Goal: Task Accomplishment & Management: Complete application form

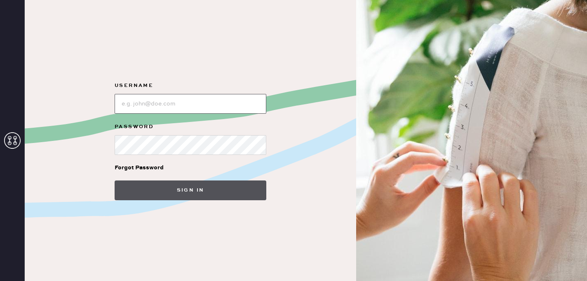
type input "reformationsouthcoastplaza"
click at [177, 187] on button "Sign in" at bounding box center [191, 191] width 152 height 20
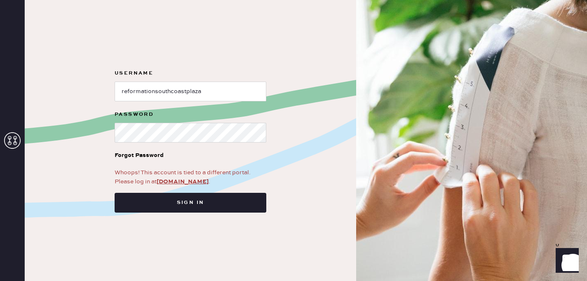
click at [186, 186] on div "Whoops! This account is tied to a different portal. Please log in at app.hemste…" at bounding box center [191, 177] width 152 height 18
click at [186, 181] on link "app.hemster.co" at bounding box center [183, 181] width 52 height 7
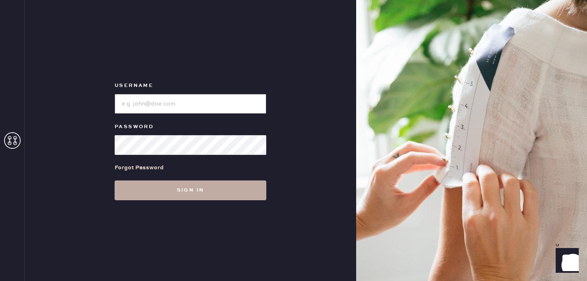
type input "reformationsouthcoastplaza"
click at [198, 188] on button "Sign in" at bounding box center [191, 191] width 152 height 20
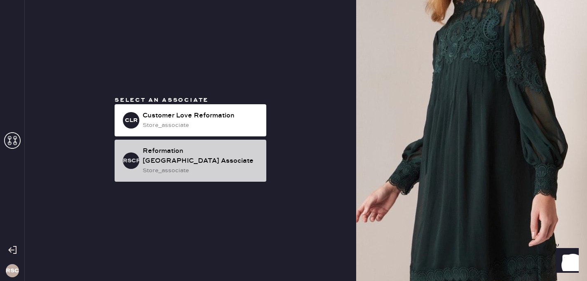
click at [224, 175] on div "store_associate" at bounding box center [201, 170] width 117 height 9
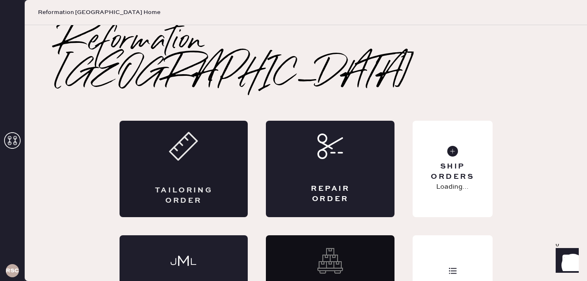
click at [181, 173] on div "Tailoring Order" at bounding box center [184, 169] width 129 height 96
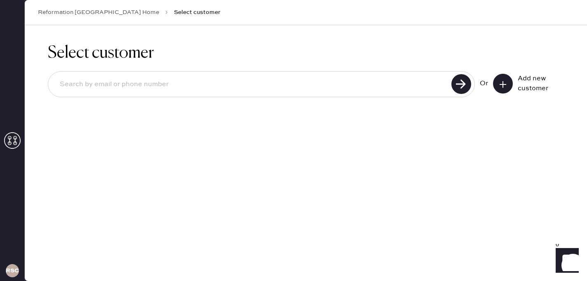
click at [241, 86] on input at bounding box center [251, 84] width 396 height 19
type input "7143926869"
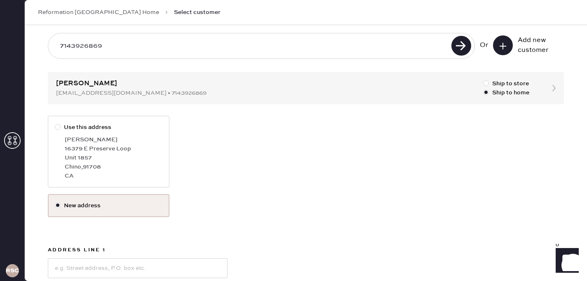
scroll to position [38, 0]
click at [95, 133] on label "Use this address [PERSON_NAME] [STREET_ADDRESS]" at bounding box center [109, 152] width 122 height 72
click at [55, 124] on input "Use this address" at bounding box center [55, 123] width 0 height 0
radio input "true"
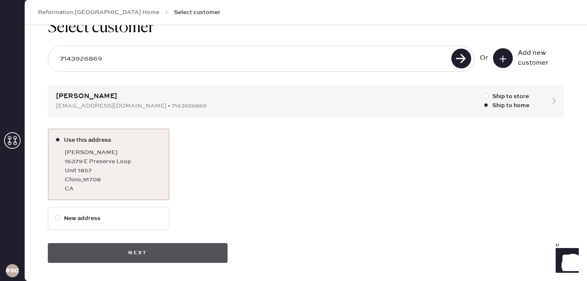
click at [170, 254] on button "Next" at bounding box center [138, 253] width 180 height 20
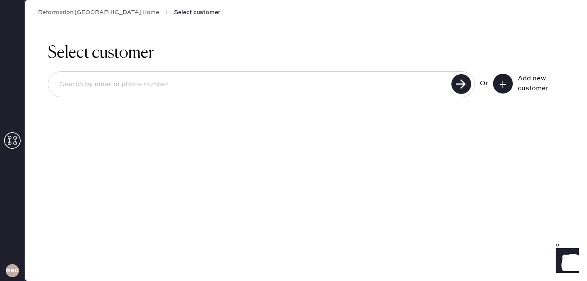
click at [133, 88] on input at bounding box center [251, 84] width 396 height 19
type input "7143926869"
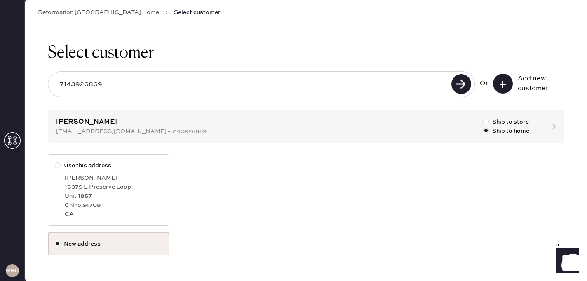
click at [67, 179] on div "[PERSON_NAME]" at bounding box center [114, 178] width 98 height 9
click at [55, 162] on input "Use this address" at bounding box center [55, 161] width 0 height 0
radio input "true"
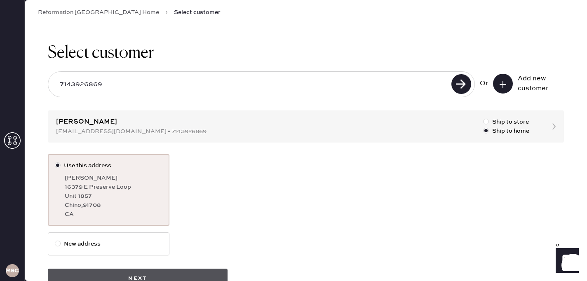
click at [143, 269] on button "Next" at bounding box center [138, 279] width 180 height 20
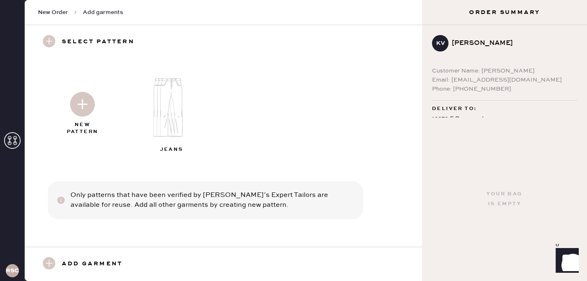
click at [72, 100] on img at bounding box center [82, 104] width 25 height 25
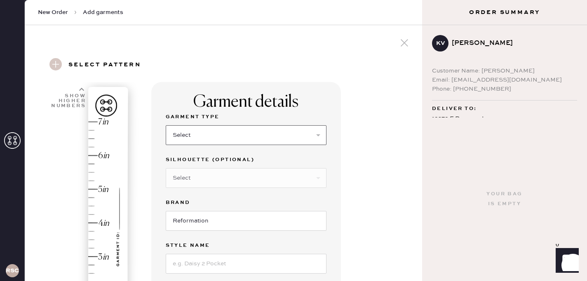
click at [205, 138] on select "Select Basic Skirt Jeans Leggings Pants Shorts Basic Sleeved Dress Basic Sleeve…" at bounding box center [246, 135] width 161 height 20
select select "2"
click at [166, 125] on select "Select Basic Skirt Jeans Leggings Pants Shorts Basic Sleeved Dress Basic Sleeve…" at bounding box center [246, 135] width 161 height 20
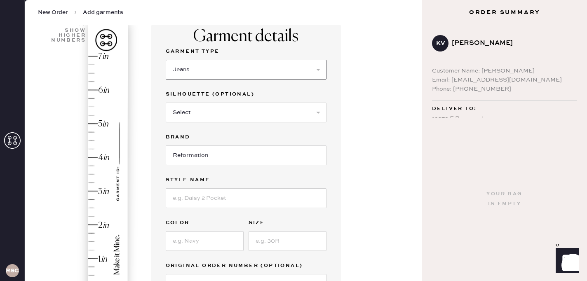
scroll to position [71, 0]
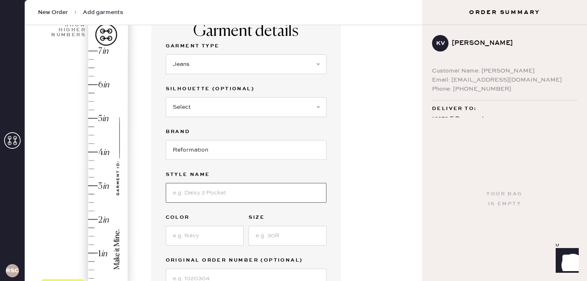
click at [222, 190] on input at bounding box center [246, 193] width 161 height 20
type input "[PERSON_NAME] Rise Slouchy Wide Leg"
click at [194, 230] on input at bounding box center [205, 236] width 78 height 20
type input "Summit"
click at [265, 230] on input at bounding box center [288, 236] width 78 height 20
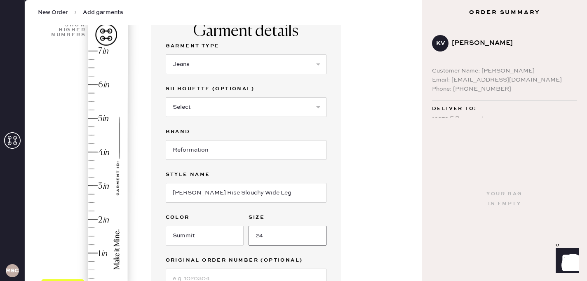
type input "24"
type input "4"
click at [104, 150] on div "Hem here!" at bounding box center [85, 168] width 88 height 243
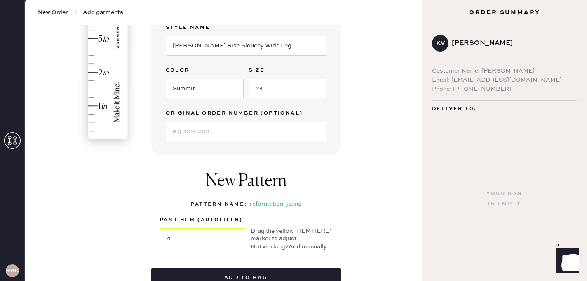
scroll to position [226, 0]
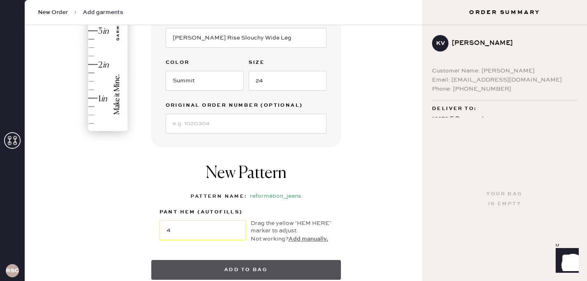
click at [234, 266] on button "Add to bag" at bounding box center [246, 270] width 190 height 20
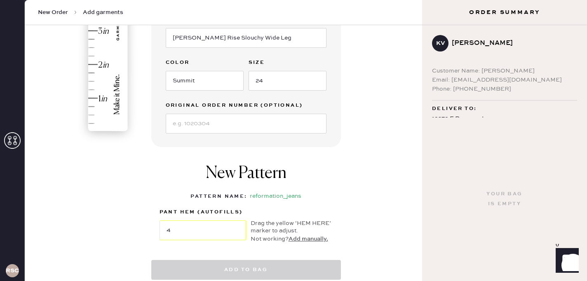
select select
select select "2"
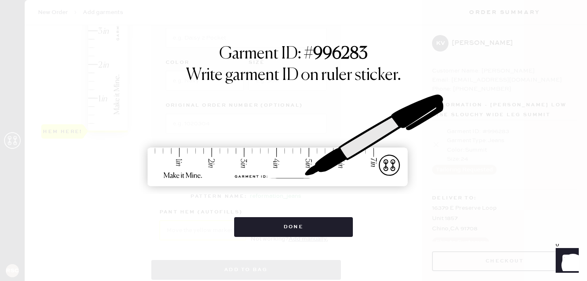
click at [234, 266] on div "Garment ID: # 996283 Write garment ID on ruler sticker. Done" at bounding box center [293, 140] width 587 height 281
click at [238, 266] on div "Garment ID: # 996283 Write garment ID on ruler sticker. Done" at bounding box center [293, 140] width 587 height 281
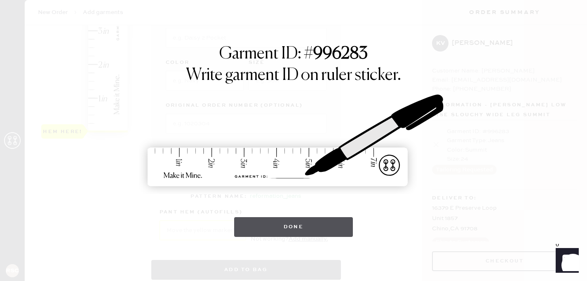
click at [275, 224] on button "Done" at bounding box center [293, 227] width 119 height 20
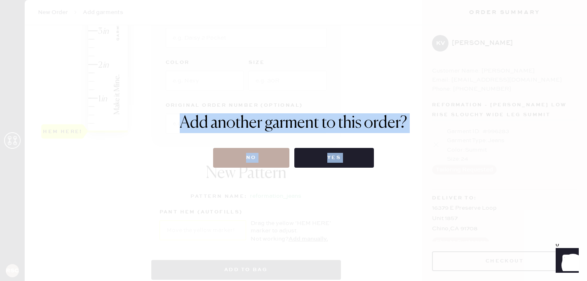
click at [245, 151] on button "No" at bounding box center [251, 158] width 76 height 20
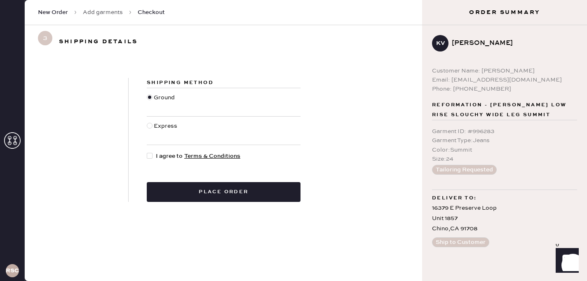
click at [164, 160] on span "I agree to Terms & Conditions" at bounding box center [198, 156] width 85 height 9
click at [147, 152] on input "I agree to Terms & Conditions" at bounding box center [147, 152] width 0 height 0
checkbox input "true"
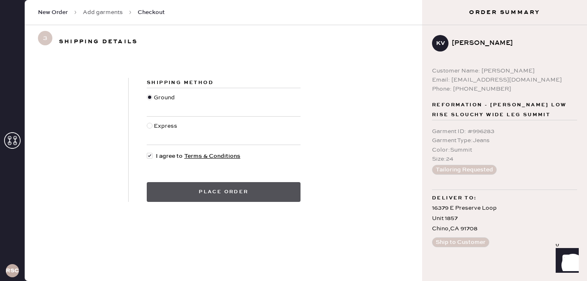
click at [205, 183] on button "Place order" at bounding box center [224, 192] width 154 height 20
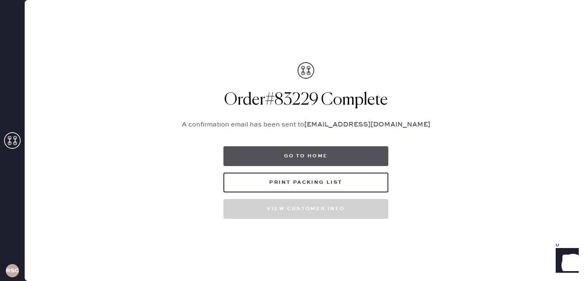
click at [244, 148] on button "Go to home" at bounding box center [305, 156] width 165 height 20
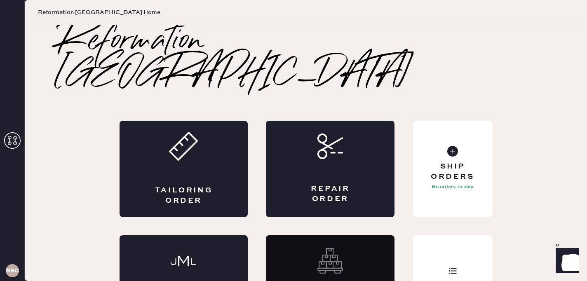
click at [244, 148] on div "Tailoring Order" at bounding box center [184, 169] width 129 height 96
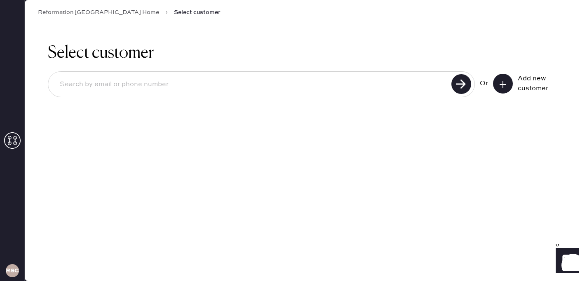
click at [114, 16] on link "Reformation [GEOGRAPHIC_DATA] Home" at bounding box center [98, 12] width 121 height 8
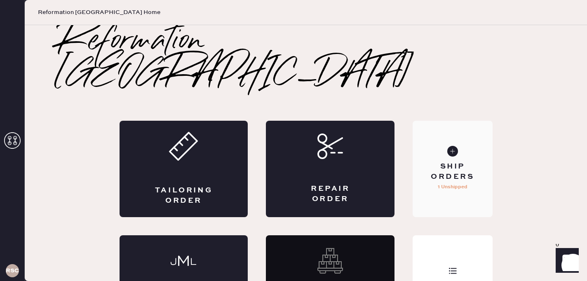
click at [417, 150] on div "Ship Orders 1 Unshipped" at bounding box center [453, 169] width 80 height 96
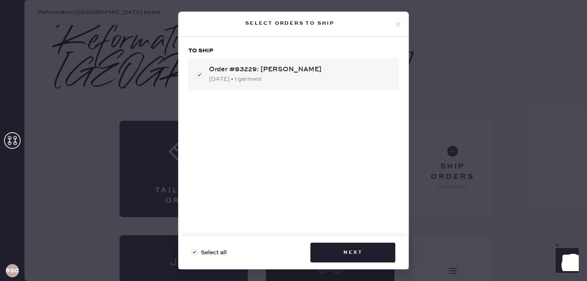
click at [417, 150] on div "Select orders to ship To ship Order #83229: [PERSON_NAME] [DATE] • 1 garment Se…" at bounding box center [293, 140] width 587 height 281
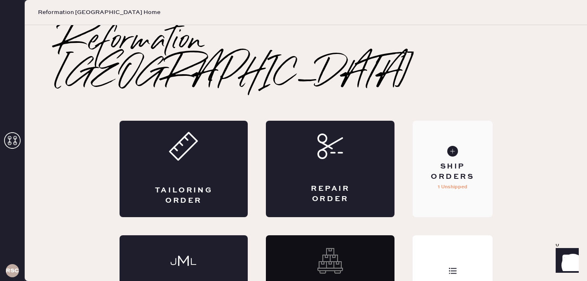
click at [417, 150] on div "Ship Orders 1 Unshipped" at bounding box center [453, 169] width 80 height 96
click at [422, 151] on div "Ship Orders 1 Unshipped" at bounding box center [453, 169] width 80 height 96
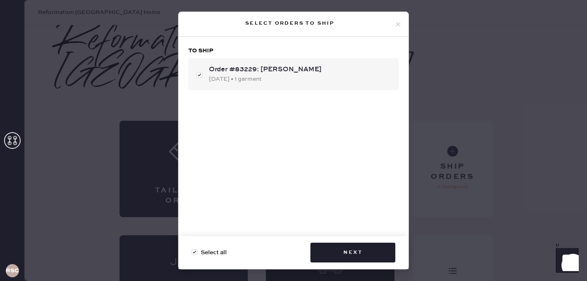
click at [400, 26] on icon at bounding box center [398, 24] width 7 height 7
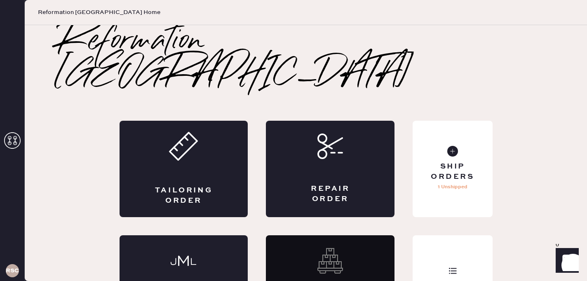
scroll to position [18, 0]
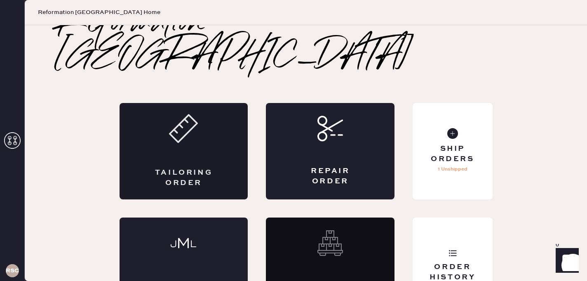
click at [209, 119] on div "Tailoring Order" at bounding box center [184, 151] width 129 height 96
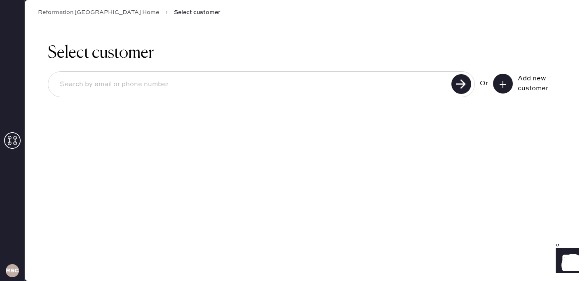
click at [337, 47] on h1 "Select customer" at bounding box center [306, 53] width 516 height 20
click at [327, 73] on div at bounding box center [261, 84] width 427 height 26
click at [326, 77] on input at bounding box center [251, 84] width 396 height 19
click at [306, 83] on input at bounding box center [251, 84] width 396 height 19
click at [502, 85] on icon at bounding box center [503, 84] width 8 height 8
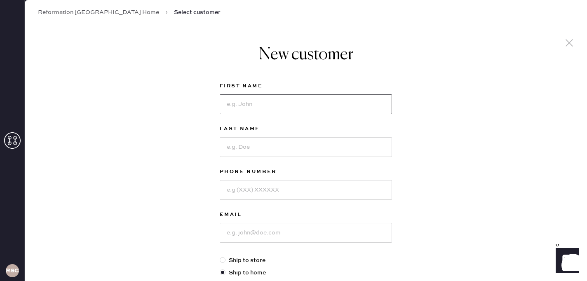
click at [261, 95] on input at bounding box center [306, 104] width 172 height 20
type input "[PERSON_NAME]"
click at [236, 147] on input at bounding box center [306, 147] width 172 height 20
type input "[PERSON_NAME]"
click at [238, 187] on input at bounding box center [306, 190] width 172 height 20
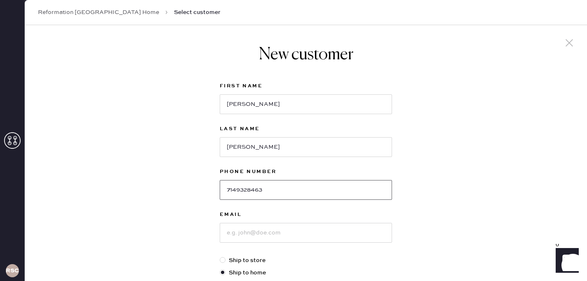
type input "7149328463"
click at [257, 238] on input at bounding box center [306, 233] width 172 height 20
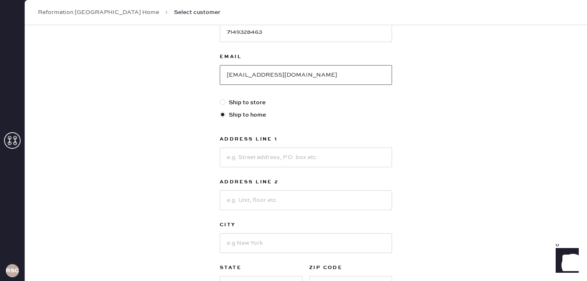
scroll to position [186, 0]
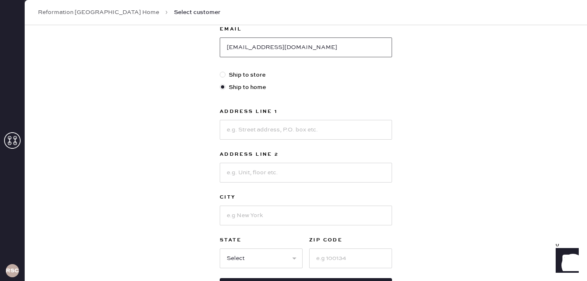
type input "[EMAIL_ADDRESS][DOMAIN_NAME]"
click at [261, 133] on input at bounding box center [306, 130] width 172 height 20
type input "16379 E Preserve Loop"
click at [261, 181] on input at bounding box center [306, 173] width 172 height 20
type input "Unit 1857"
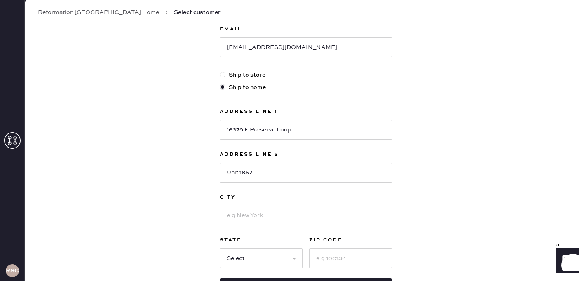
click at [253, 216] on input at bounding box center [306, 216] width 172 height 20
type input "Chino"
click at [236, 260] on select "Select AK AL AR AZ CA CO CT [GEOGRAPHIC_DATA] DE FL [GEOGRAPHIC_DATA] HI [GEOGR…" at bounding box center [261, 259] width 83 height 20
click at [263, 259] on select "Select AK AL AR AZ CA CO CT [GEOGRAPHIC_DATA] DE FL [GEOGRAPHIC_DATA] HI [GEOGR…" at bounding box center [261, 259] width 83 height 20
select select "CA"
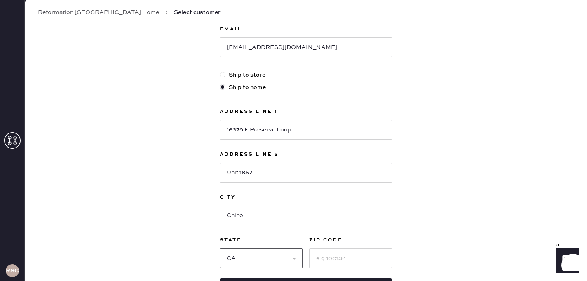
click at [220, 249] on select "Select AK AL AR AZ CA CO CT [GEOGRAPHIC_DATA] DE FL [GEOGRAPHIC_DATA] HI [GEOGR…" at bounding box center [261, 259] width 83 height 20
click at [331, 260] on input at bounding box center [350, 259] width 83 height 20
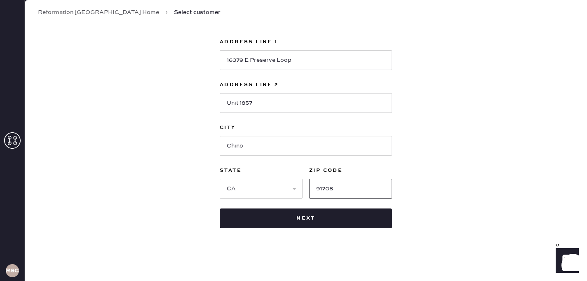
scroll to position [254, 0]
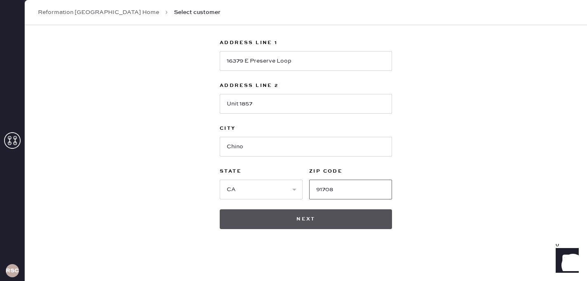
type input "91708"
click at [264, 222] on button "Next" at bounding box center [306, 219] width 172 height 20
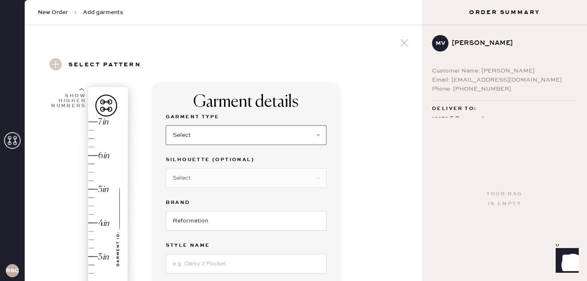
click at [198, 140] on select "Select Basic Skirt Jeans Leggings Pants Shorts Basic Sleeved Dress Basic Sleeve…" at bounding box center [246, 135] width 161 height 20
select select "2"
click at [166, 125] on select "Select Basic Skirt Jeans Leggings Pants Shorts Basic Sleeved Dress Basic Sleeve…" at bounding box center [246, 135] width 161 height 20
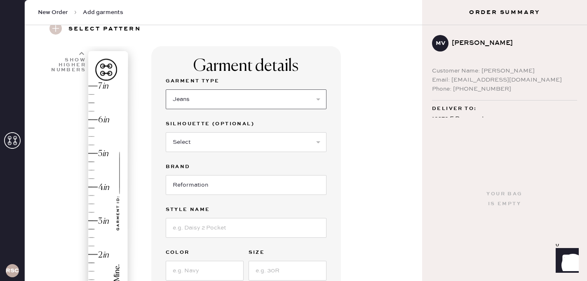
scroll to position [42, 0]
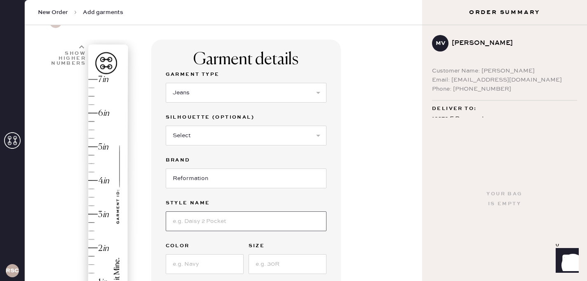
click at [210, 217] on input at bounding box center [246, 222] width 161 height 20
type input "[PERSON_NAME] Rise Slouchy Wide Leg"
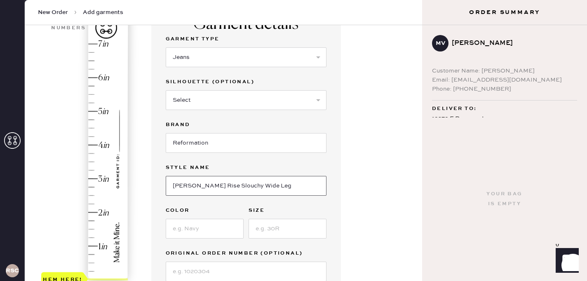
scroll to position [86, 0]
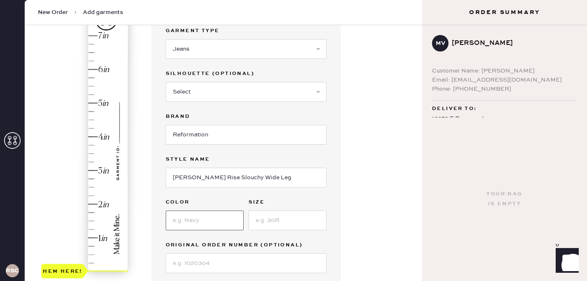
click at [208, 215] on input at bounding box center [205, 221] width 78 height 20
type input "Summit"
type input "4"
click at [102, 139] on div "Hem here!" at bounding box center [85, 153] width 88 height 243
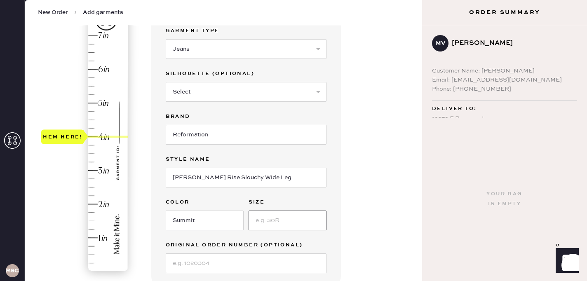
click at [275, 217] on input at bounding box center [288, 221] width 78 height 20
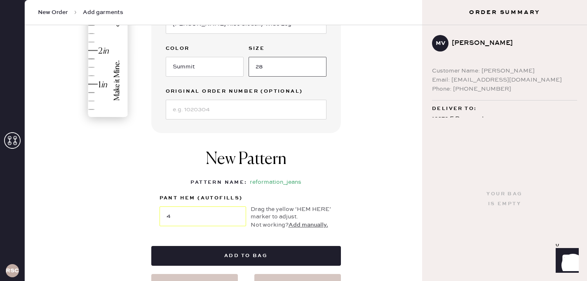
scroll to position [250, 0]
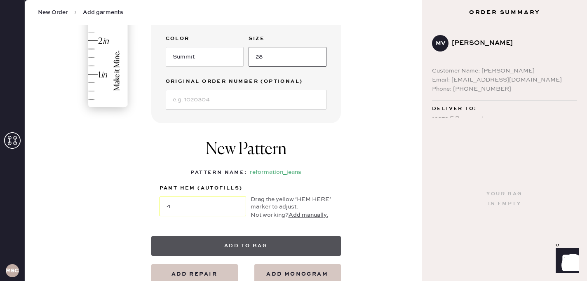
type input "28"
click at [240, 245] on button "Add to bag" at bounding box center [246, 246] width 190 height 20
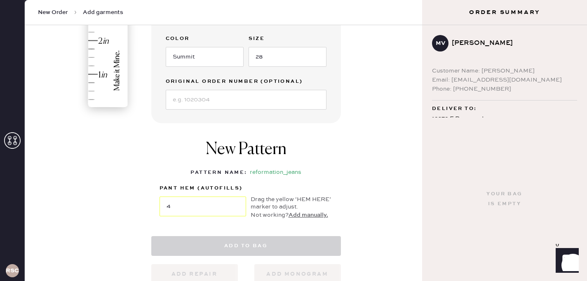
select select
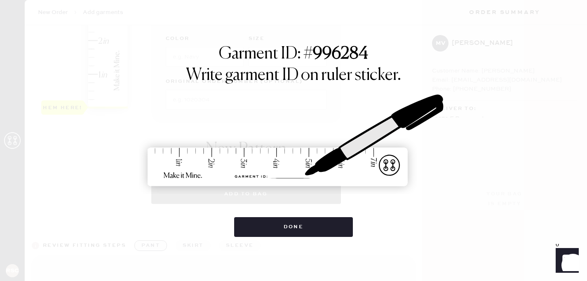
select select "2"
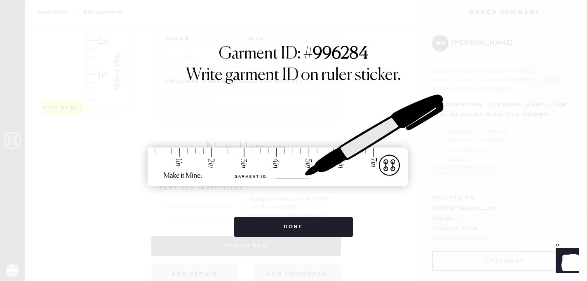
click at [266, 238] on div "Garment ID: # 996284 Write garment ID on ruler sticker. Done" at bounding box center [293, 140] width 587 height 281
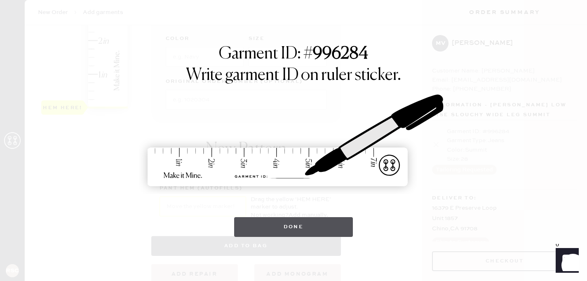
click at [266, 227] on button "Done" at bounding box center [293, 227] width 119 height 20
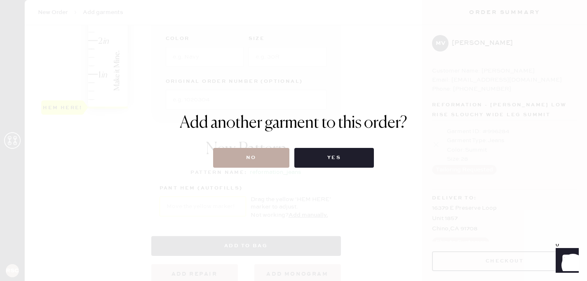
click at [242, 153] on button "No" at bounding box center [251, 158] width 76 height 20
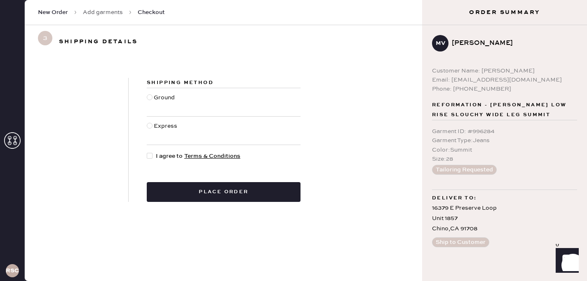
click at [165, 157] on span "I agree to Terms & Conditions" at bounding box center [198, 156] width 85 height 9
click at [147, 152] on input "I agree to Terms & Conditions" at bounding box center [147, 152] width 0 height 0
checkbox input "true"
click at [163, 101] on div "Ground" at bounding box center [165, 102] width 23 height 18
click at [147, 94] on input "Ground" at bounding box center [147, 93] width 0 height 0
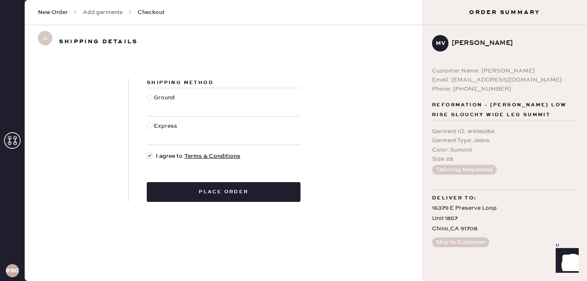
radio input "true"
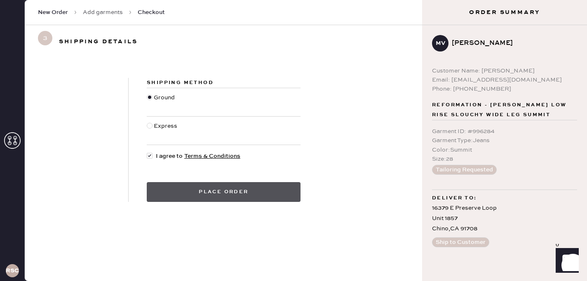
click at [195, 189] on button "Place order" at bounding box center [224, 192] width 154 height 20
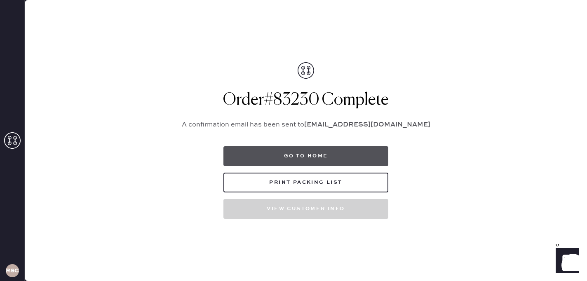
click at [271, 157] on button "Go to home" at bounding box center [305, 156] width 165 height 20
